Goal: Find specific page/section: Find specific page/section

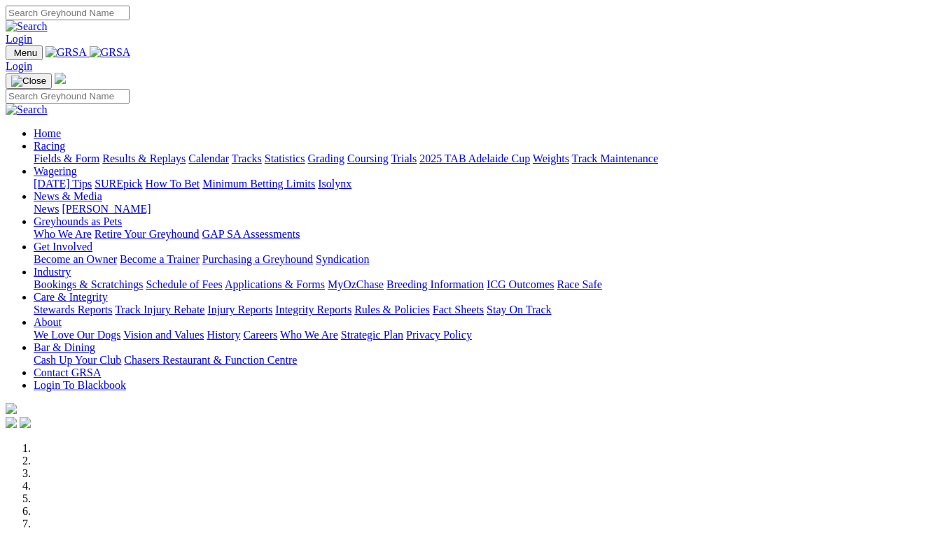
click at [62, 316] on link "About" at bounding box center [48, 322] width 28 height 12
click at [101, 367] on link "Contact GRSA" at bounding box center [67, 373] width 67 height 12
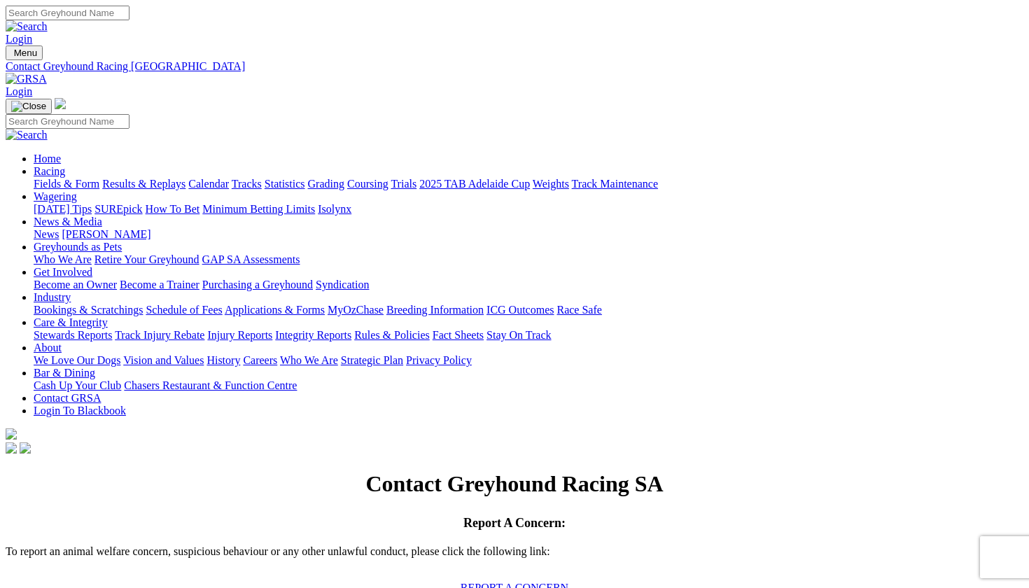
click at [150, 228] on link "[PERSON_NAME]" at bounding box center [106, 234] width 89 height 12
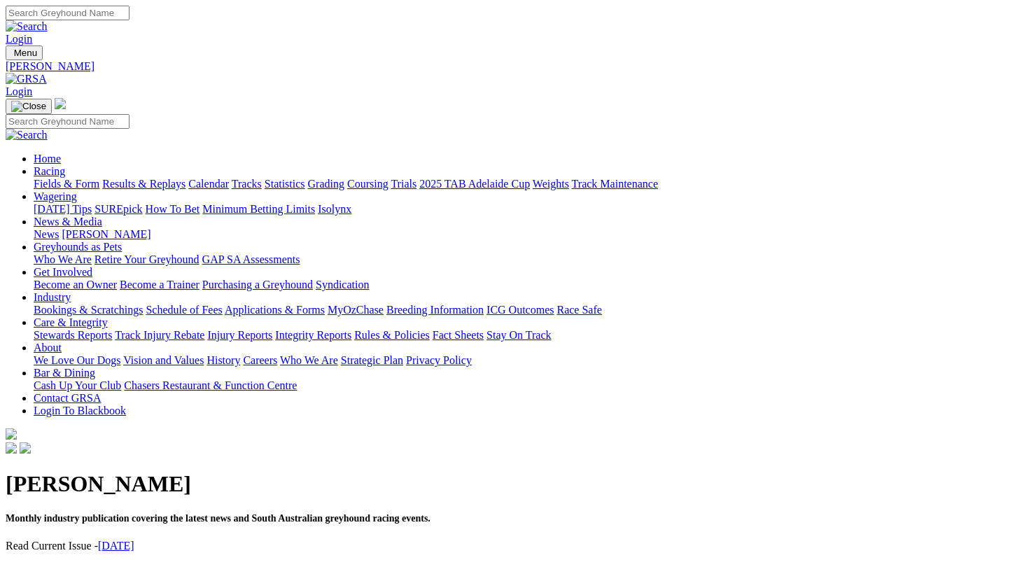
click at [134, 540] on link "[DATE]" at bounding box center [116, 546] width 36 height 12
